Goal: Task Accomplishment & Management: Use online tool/utility

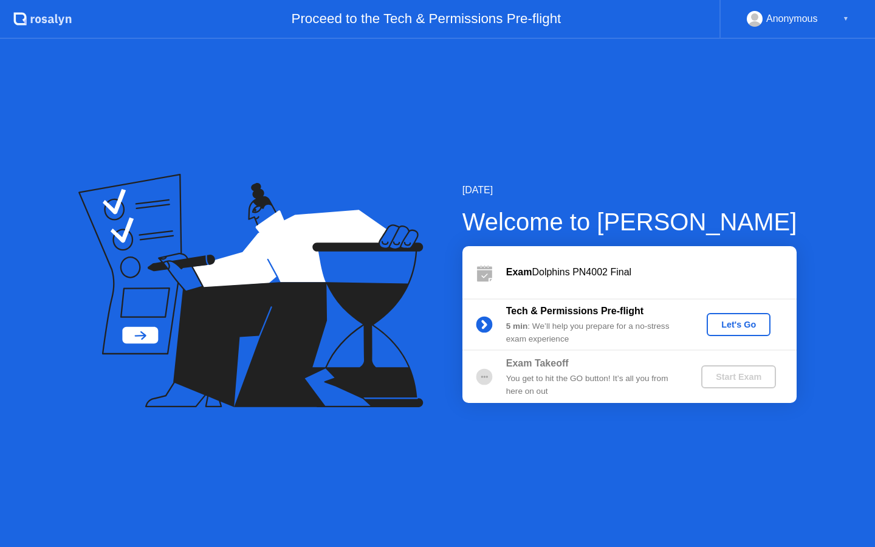
click at [745, 327] on div "Let's Go" at bounding box center [738, 325] width 54 height 10
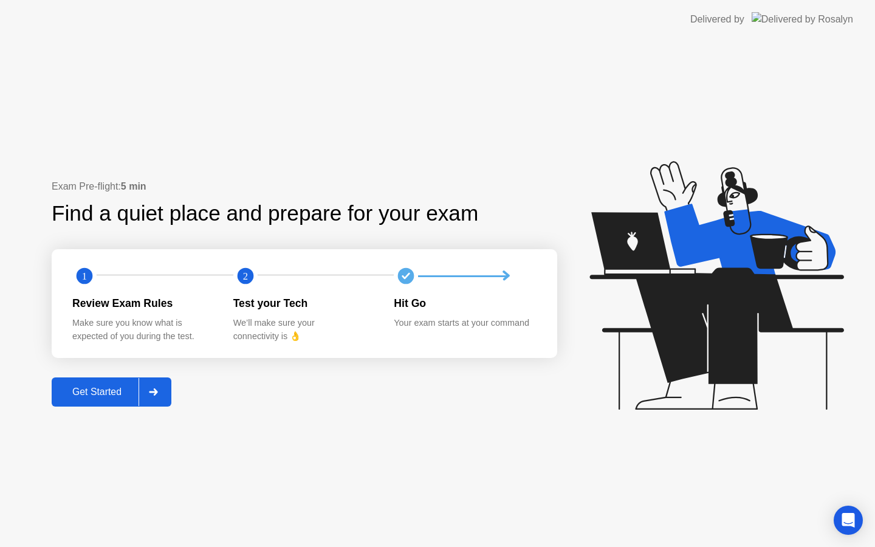
click at [94, 387] on div "Get Started" at bounding box center [96, 391] width 83 height 11
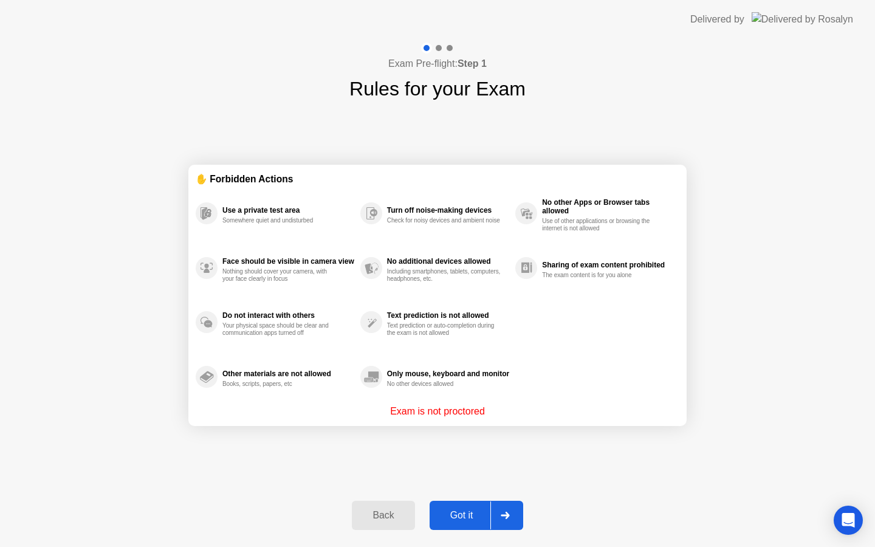
click at [458, 518] on div "Got it" at bounding box center [461, 515] width 57 height 11
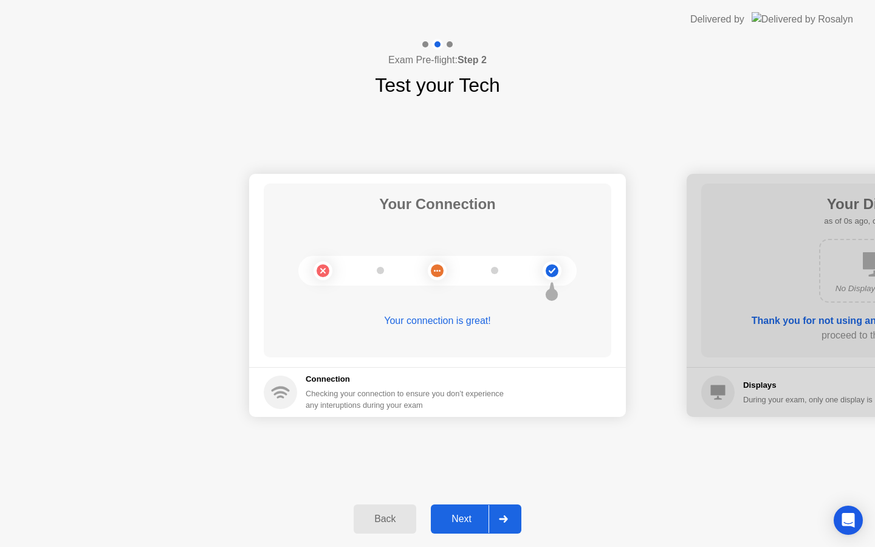
click at [458, 518] on div "Next" at bounding box center [461, 518] width 54 height 11
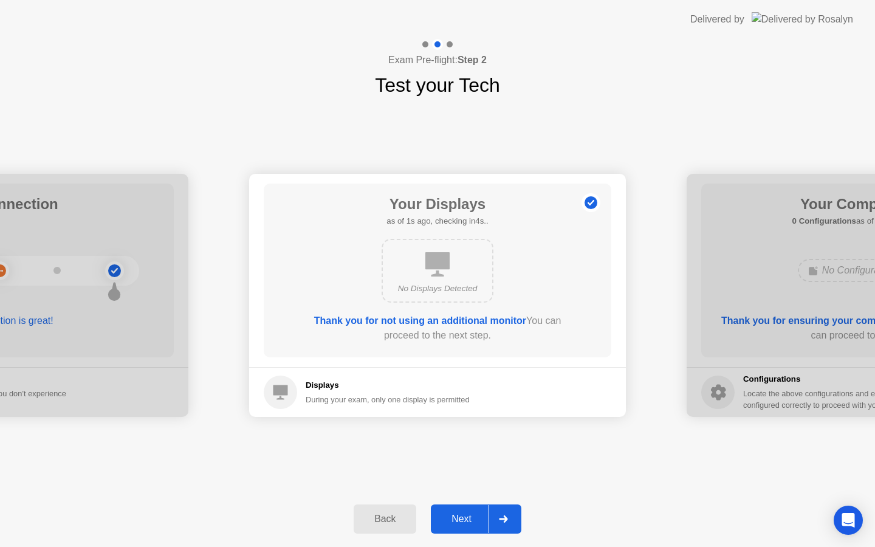
click at [458, 518] on div "Next" at bounding box center [461, 518] width 54 height 11
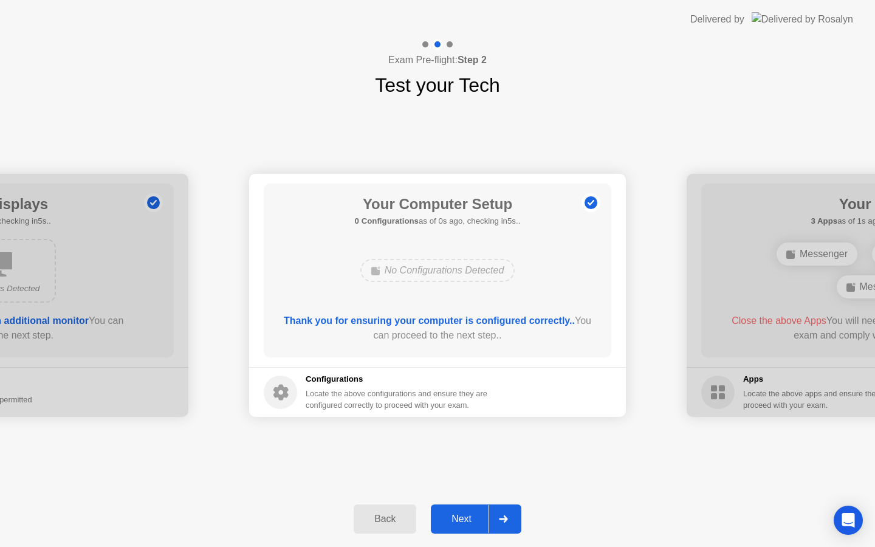
click at [458, 518] on div "Next" at bounding box center [461, 518] width 54 height 11
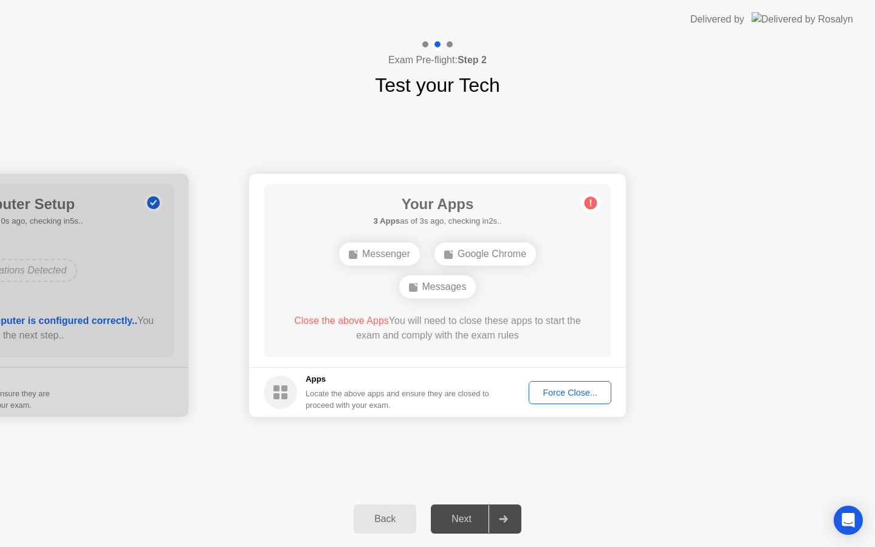
click at [581, 392] on div "Force Close..." at bounding box center [570, 393] width 74 height 10
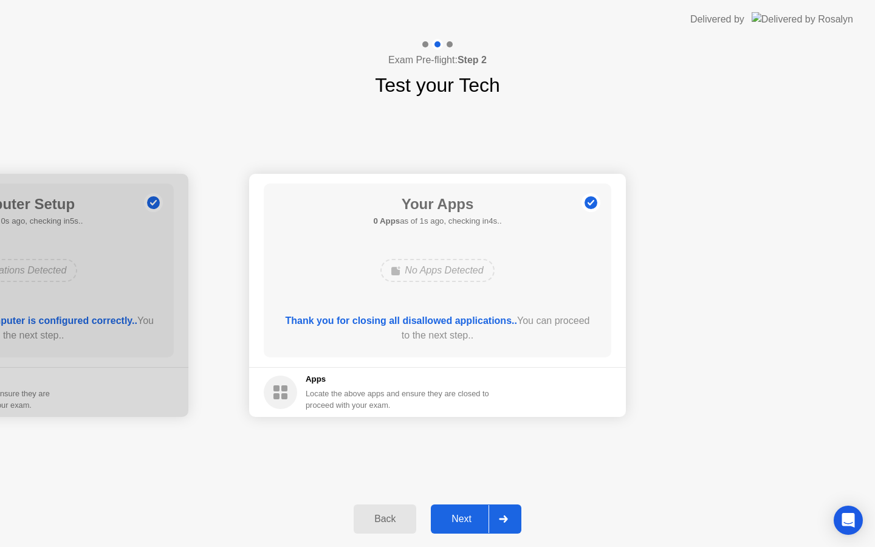
click at [463, 518] on div "Next" at bounding box center [461, 518] width 54 height 11
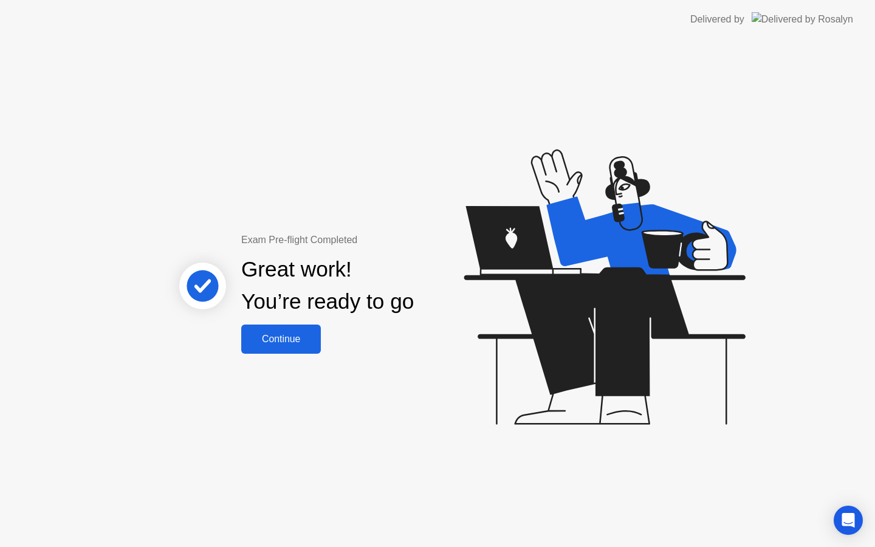
click at [276, 342] on div "Continue" at bounding box center [281, 339] width 72 height 11
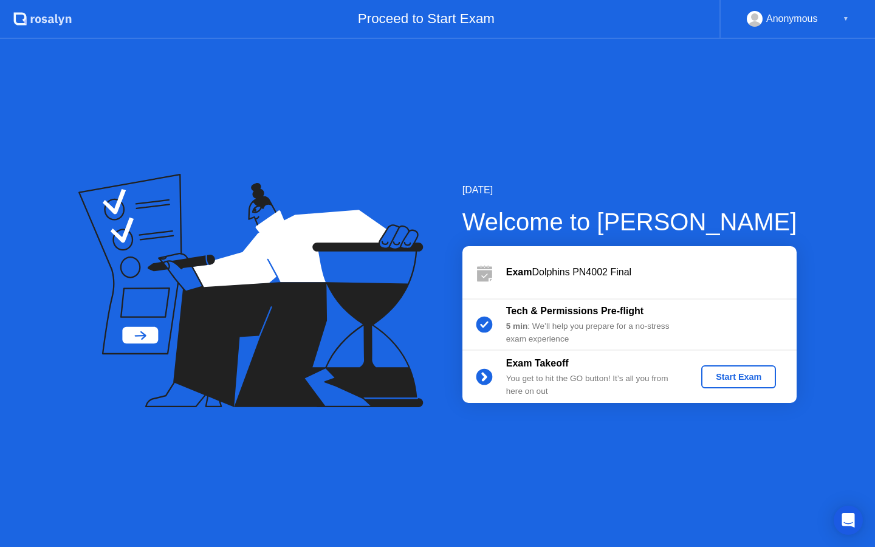
click at [728, 373] on div "Start Exam" at bounding box center [738, 377] width 65 height 10
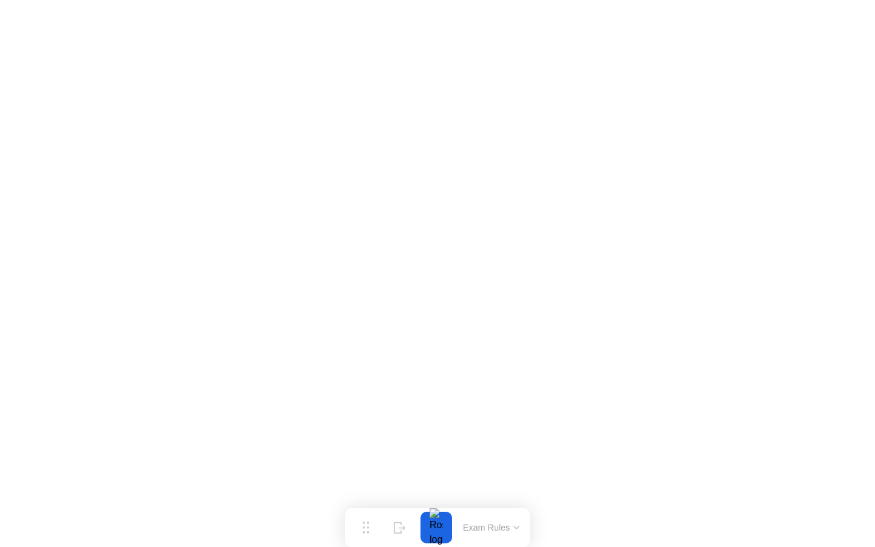
click at [514, 528] on icon at bounding box center [516, 527] width 6 height 4
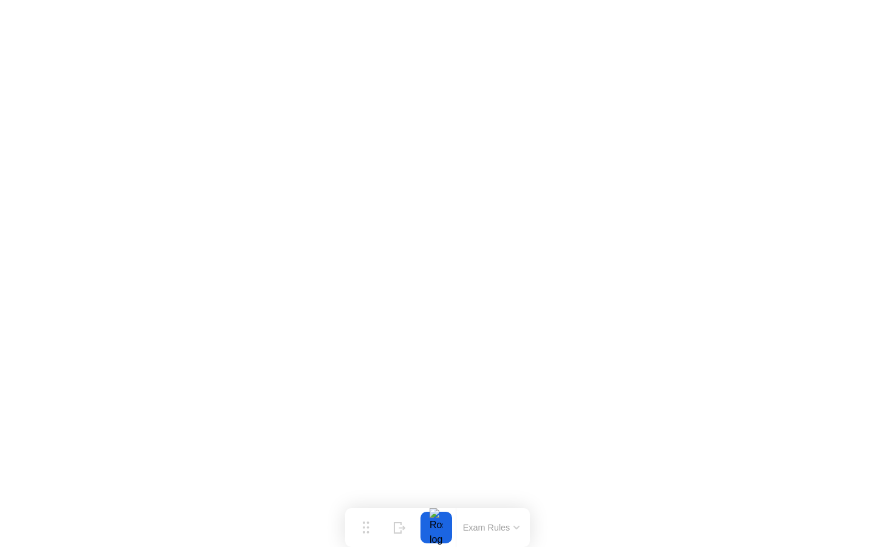
click at [490, 522] on button "Exam Rules" at bounding box center [491, 527] width 64 height 11
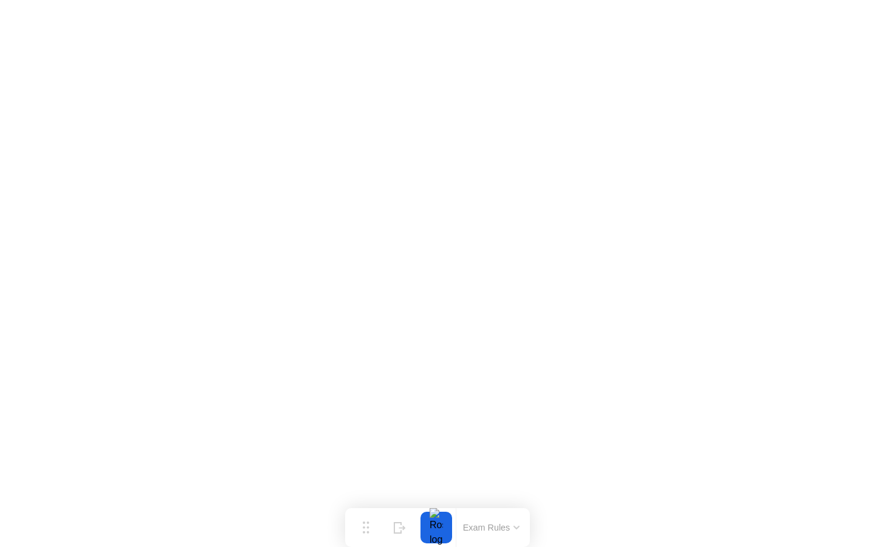
click at [501, 519] on div "Exam Rules" at bounding box center [491, 527] width 70 height 39
click at [503, 519] on div "Exam Rules" at bounding box center [491, 527] width 70 height 39
click at [501, 527] on button "Exam Rules" at bounding box center [491, 527] width 64 height 11
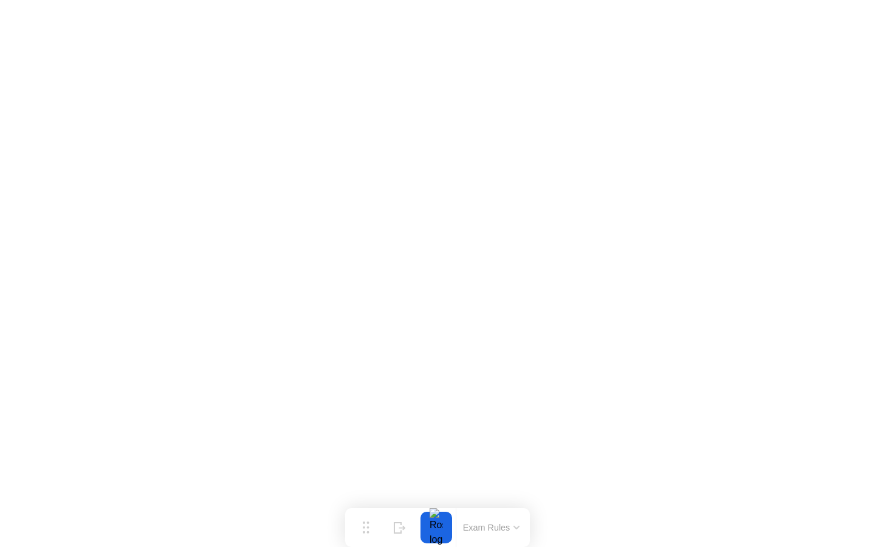
click at [478, 532] on button "Exam Rules" at bounding box center [491, 527] width 64 height 11
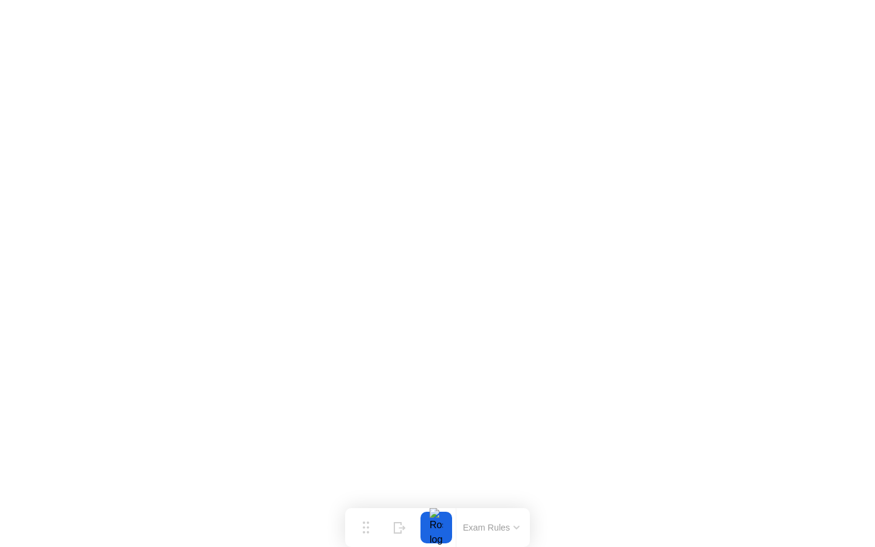
click at [499, 522] on button "Exam Rules" at bounding box center [491, 527] width 64 height 11
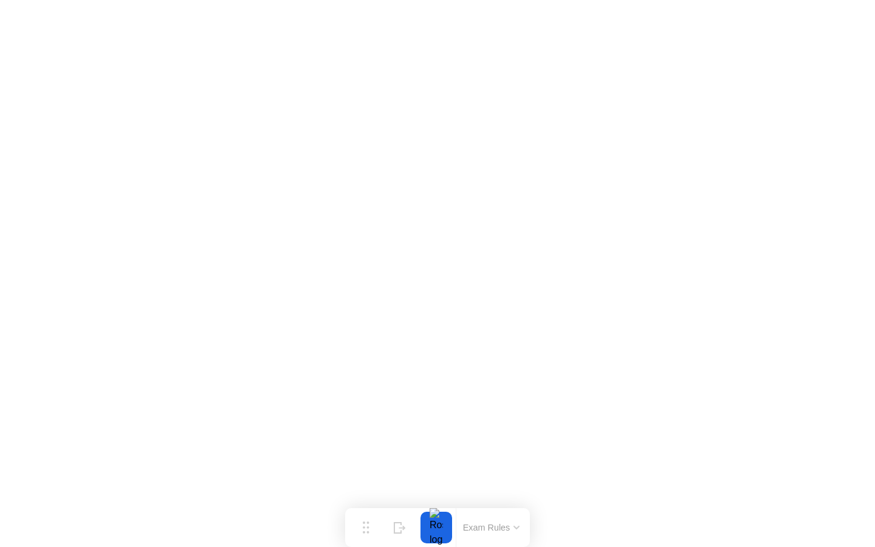
click at [467, 508] on div "Exam Rules" at bounding box center [491, 527] width 70 height 39
click at [467, 519] on div "Exam Rules" at bounding box center [491, 527] width 70 height 39
click at [468, 531] on button "Exam Rules" at bounding box center [491, 527] width 64 height 11
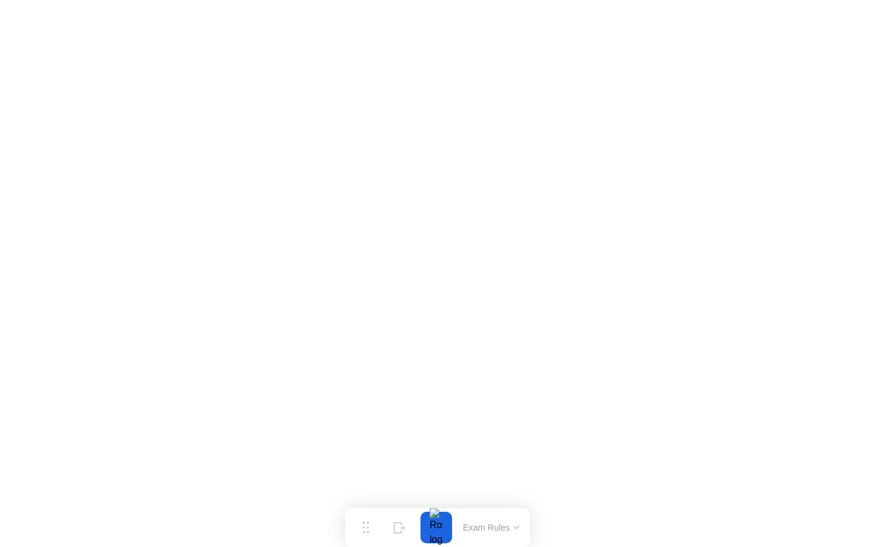
click at [479, 525] on button "Exam Rules" at bounding box center [491, 527] width 64 height 11
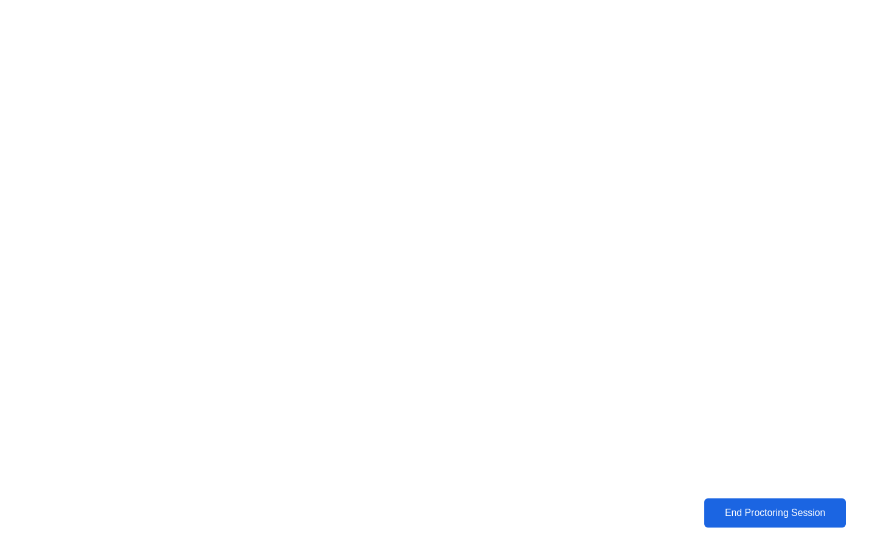
click at [736, 520] on button "End Proctoring Session" at bounding box center [775, 512] width 142 height 29
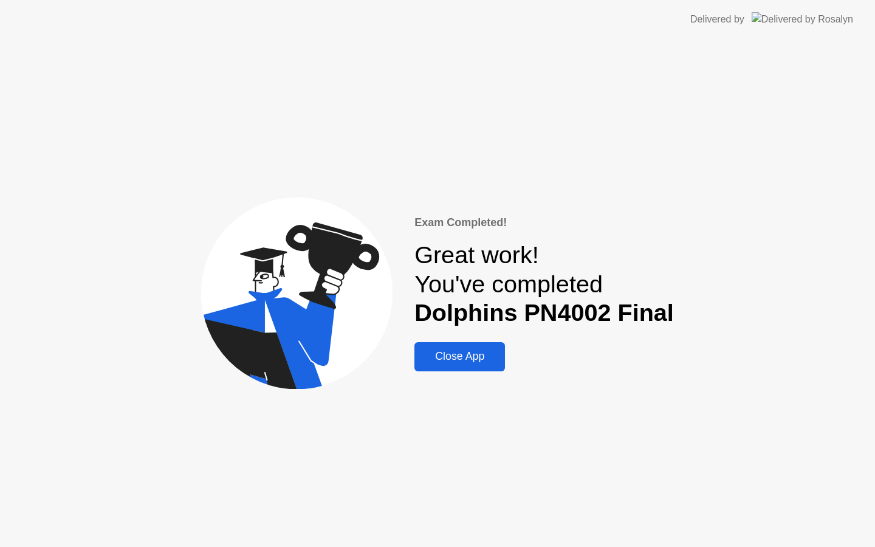
click at [477, 350] on div "Close App" at bounding box center [459, 356] width 83 height 13
